Goal: Find specific page/section: Find specific page/section

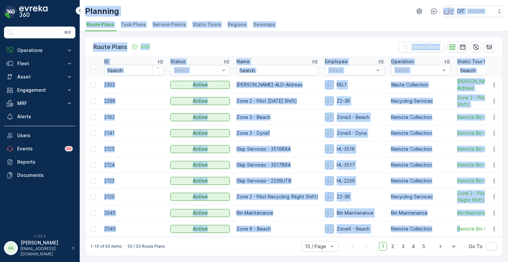
drag, startPoint x: 85, startPoint y: 13, endPoint x: 456, endPoint y: 221, distance: 425.7
click at [456, 221] on div "Planning CIT ( +03:00 ) Route Plans Task Plans Service Points Static Tours Regi…" at bounding box center [294, 131] width 428 height 262
click at [443, 215] on p "Bin Maintenance" at bounding box center [421, 212] width 60 height 7
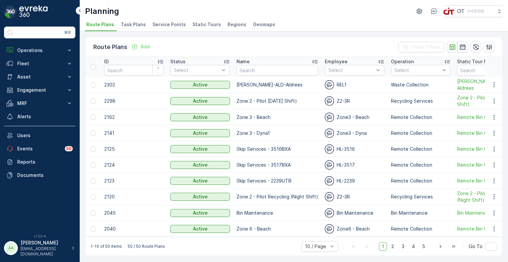
scroll to position [1, 0]
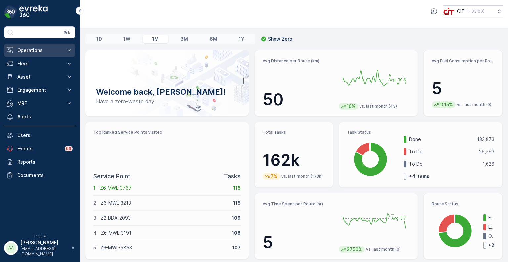
click at [43, 50] on p "Operations" at bounding box center [39, 50] width 45 height 7
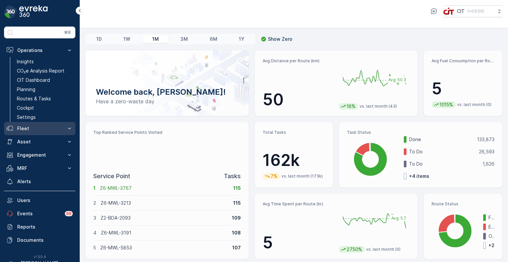
click at [42, 131] on p "Fleet" at bounding box center [39, 128] width 45 height 7
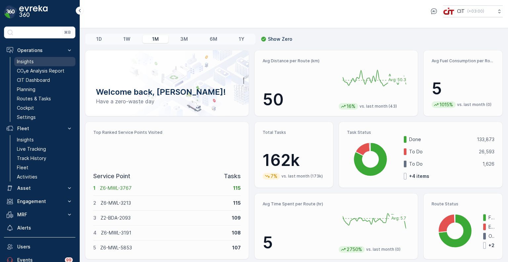
click at [28, 61] on p "Insights" at bounding box center [25, 61] width 17 height 7
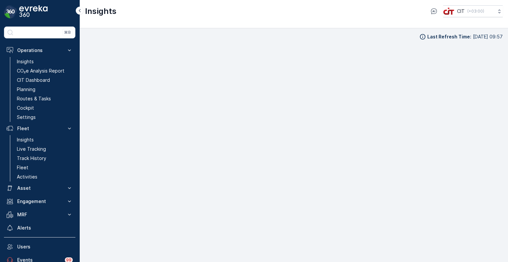
scroll to position [5, 0]
